Goal: Transaction & Acquisition: Subscribe to service/newsletter

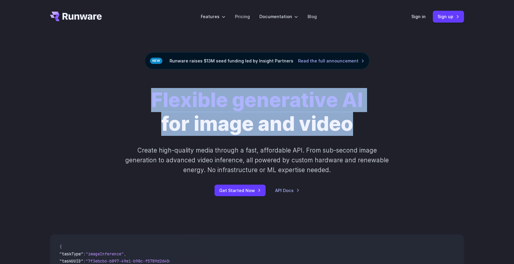
drag, startPoint x: 153, startPoint y: 96, endPoint x: 369, endPoint y: 113, distance: 216.2
click at [372, 132] on div "Flexible generative AI for image and video Create high-quality media through a …" at bounding box center [257, 142] width 332 height 108
click at [170, 151] on p "Create high-quality media through a fast, affordable API. From sub-second image…" at bounding box center [257, 161] width 265 height 30
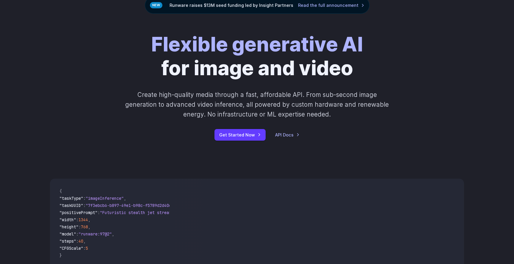
scroll to position [90, 0]
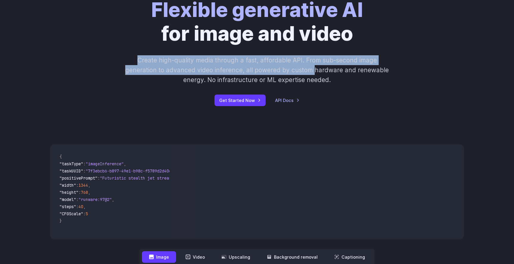
drag, startPoint x: 140, startPoint y: 59, endPoint x: 313, endPoint y: 70, distance: 173.6
click at [314, 70] on p "Create high-quality media through a fast, affordable API. From sub-second image…" at bounding box center [257, 70] width 265 height 30
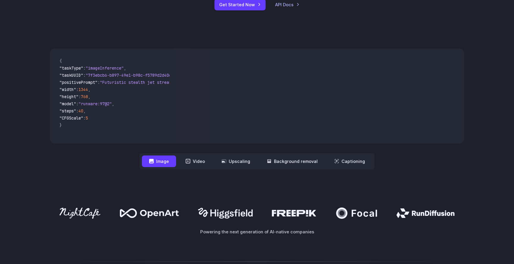
scroll to position [186, 0]
click at [235, 162] on button "Upscaling" at bounding box center [236, 161] width 43 height 12
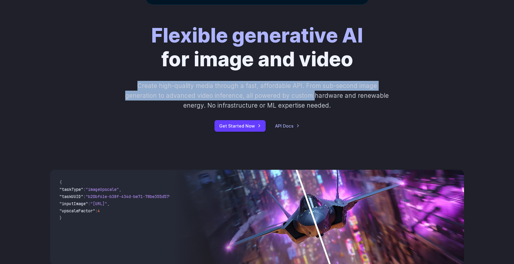
scroll to position [88, 0]
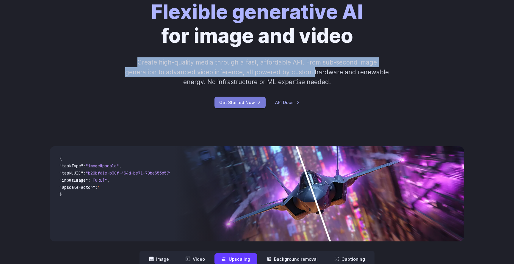
click at [247, 105] on link "Get Started Now" at bounding box center [240, 103] width 51 height 12
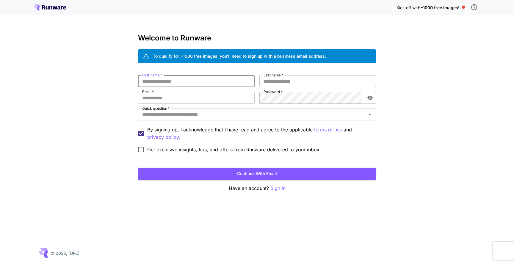
click at [174, 82] on input "First name   *" at bounding box center [196, 81] width 117 height 12
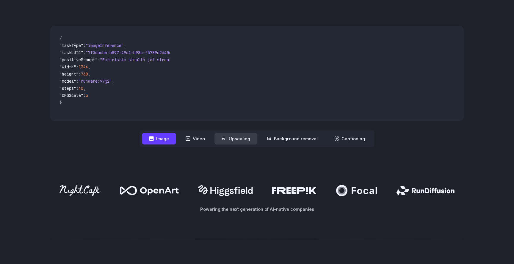
click at [239, 143] on button "Upscaling" at bounding box center [236, 139] width 43 height 12
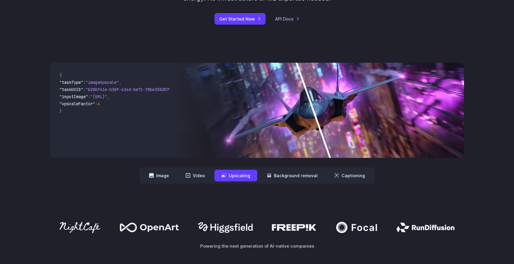
scroll to position [168, 0]
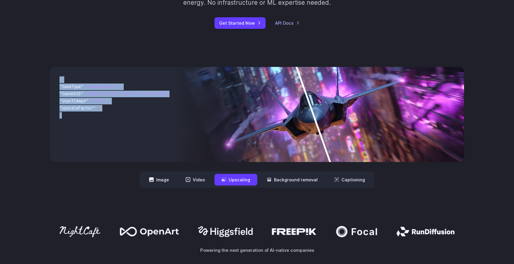
drag, startPoint x: 54, startPoint y: 76, endPoint x: 95, endPoint y: 149, distance: 83.8
click at [95, 149] on div "{ "taskType" : "imageUpscale" , "taskUUID" : "b20bf61e-b38f-434d-be71-78be355d5…" at bounding box center [112, 114] width 124 height 95
click at [95, 149] on code "{ "taskType" : "imageUpscale" , "taskUUID" : "b20bf61e-b38f-434d-be71-78be355d5…" at bounding box center [112, 115] width 115 height 86
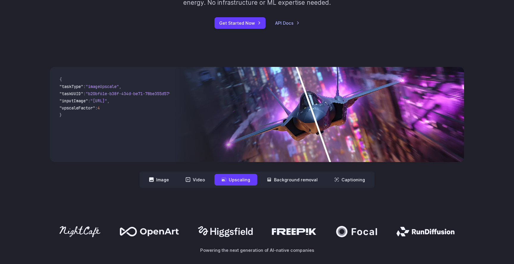
click at [95, 149] on code "{ "taskType" : "imageUpscale" , "taskUUID" : "b20bf61e-b38f-434d-be71-78be355d5…" at bounding box center [112, 115] width 115 height 86
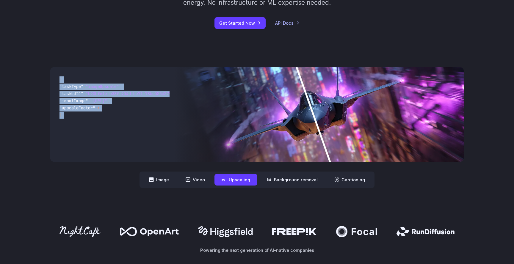
drag, startPoint x: 86, startPoint y: 141, endPoint x: 43, endPoint y: 77, distance: 76.9
click at [43, 77] on div "**********" at bounding box center [257, 127] width 429 height 121
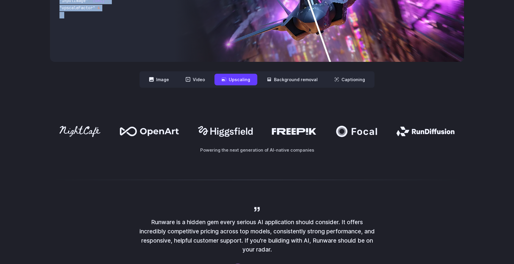
scroll to position [312, 0]
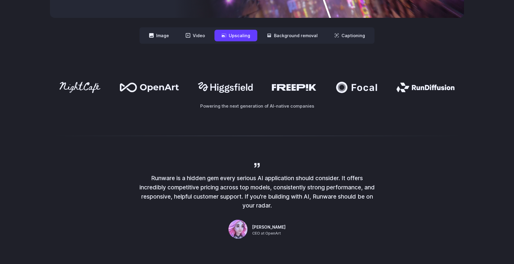
click at [156, 118] on div "Powering the next generation of AI-native companies" at bounding box center [257, 96] width 514 height 66
